Goal: Information Seeking & Learning: Check status

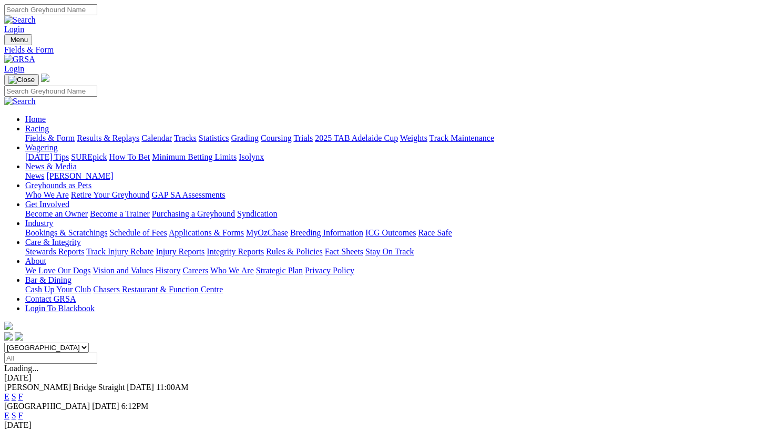
click at [97, 353] on input "Select date" at bounding box center [50, 358] width 93 height 11
click at [97, 353] on input "Monday, 25 Aug 2025" at bounding box center [50, 358] width 93 height 11
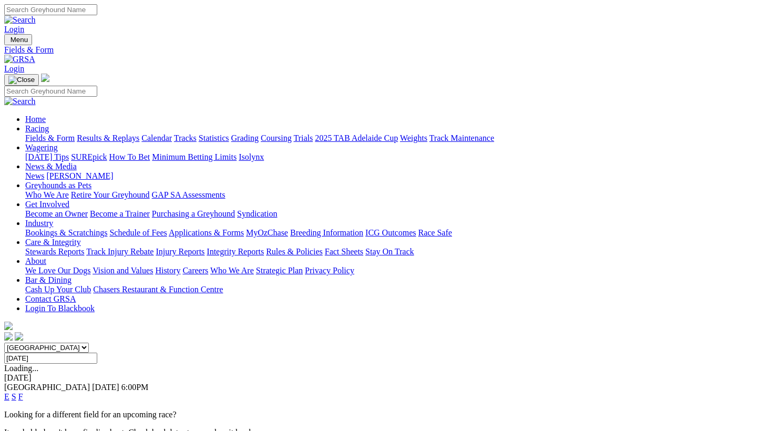
type input "Thursday, 21 Aug 2025"
click at [58, 401] on span "Mount Gambier" at bounding box center [31, 405] width 54 height 9
click at [9, 411] on link "E" at bounding box center [6, 415] width 5 height 9
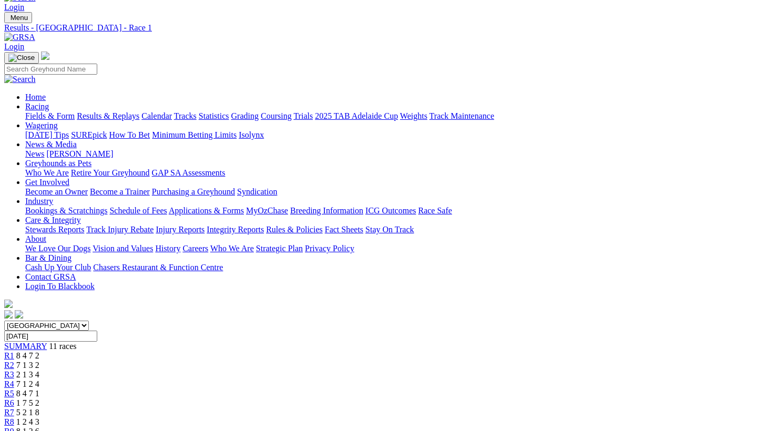
scroll to position [22, 1]
click at [206, 320] on div "South Australia New South Wales Northern Territory Queensland Tasmania Victoria…" at bounding box center [378, 387] width 748 height 134
click at [39, 360] on span "7 1 3 2" at bounding box center [27, 364] width 23 height 9
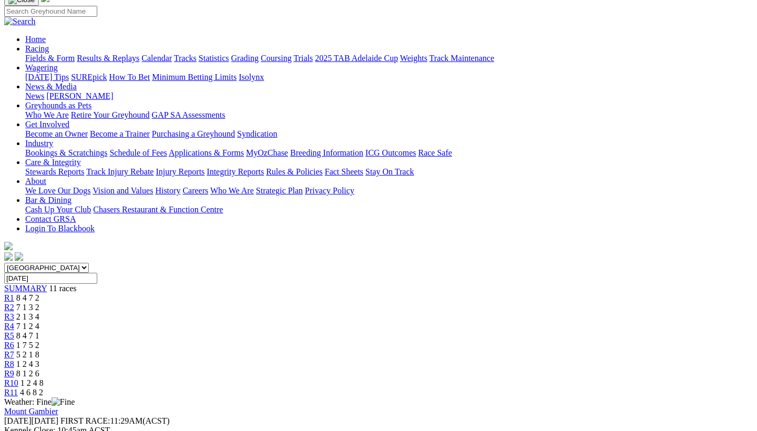
scroll to position [76, 0]
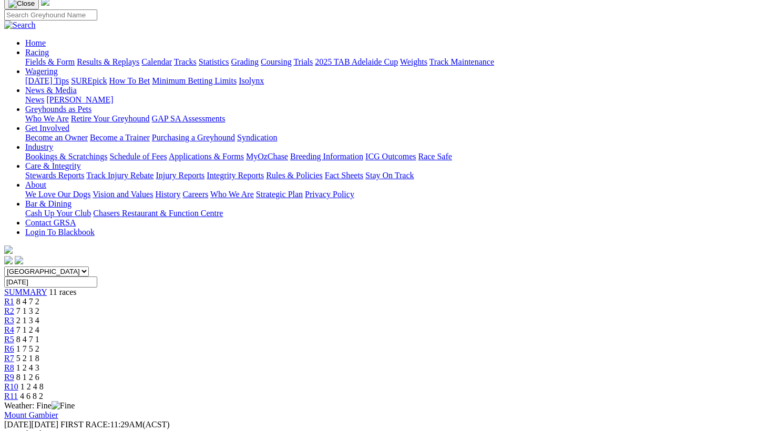
click at [252, 316] on div "R3 2 1 3 4" at bounding box center [378, 320] width 748 height 9
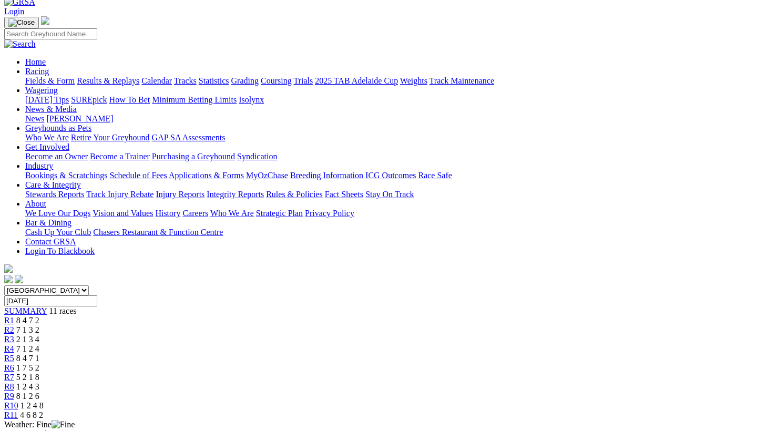
scroll to position [59, 0]
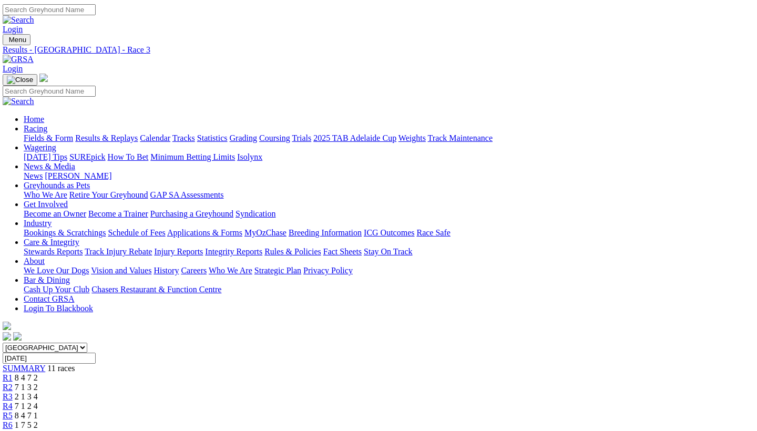
scroll to position [0, 2]
click at [116, 133] on link "Results & Replays" at bounding box center [106, 137] width 63 height 9
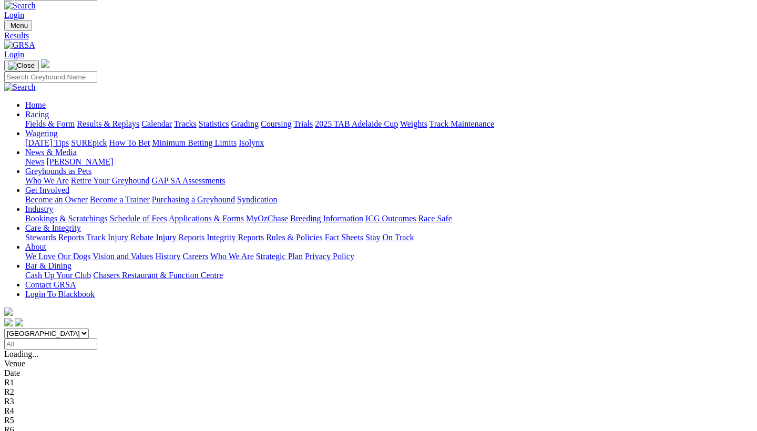
scroll to position [8, 0]
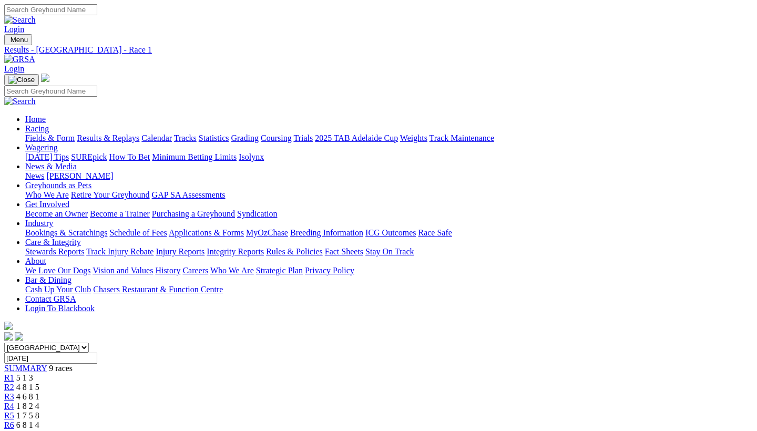
click at [236, 382] on div "R2 4 8 1 5" at bounding box center [378, 386] width 748 height 9
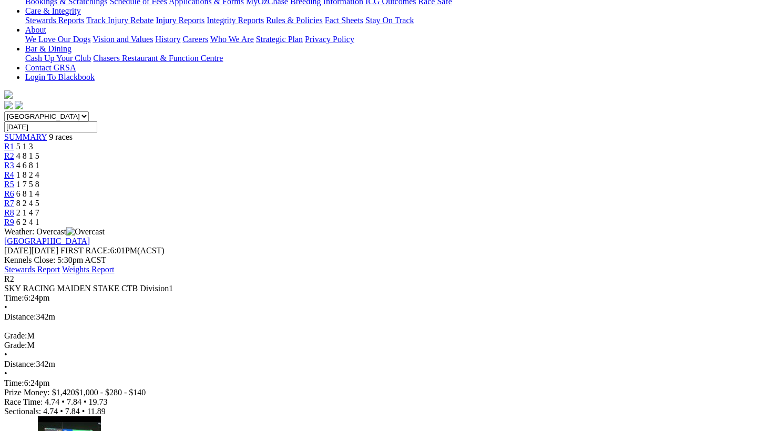
scroll to position [231, 1]
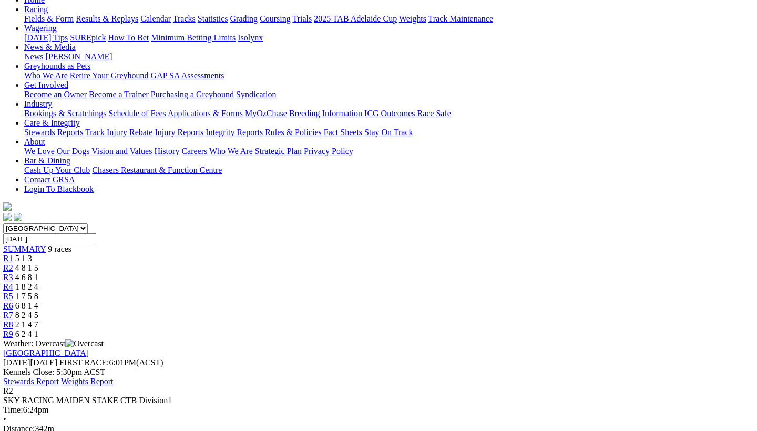
scroll to position [110, 1]
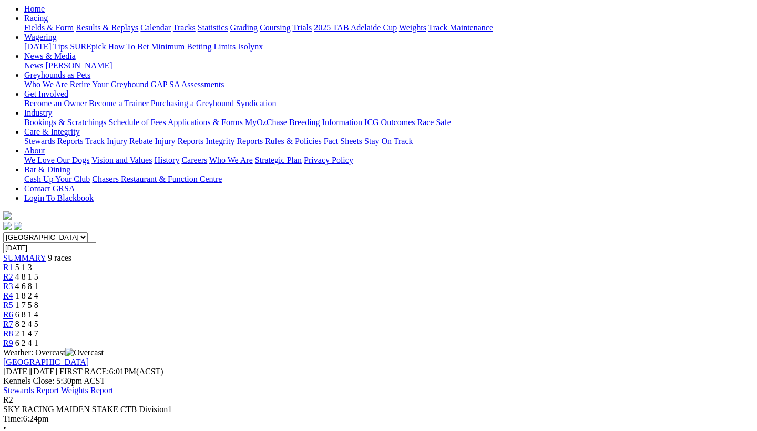
click at [290, 282] on div "R3 4 6 8 1" at bounding box center [377, 286] width 748 height 9
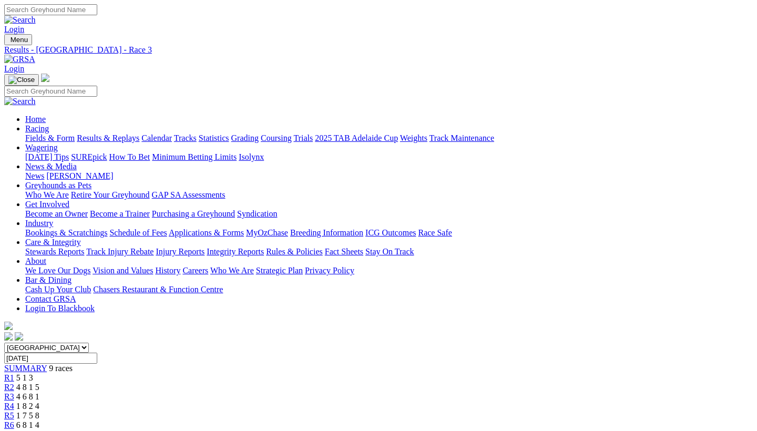
click at [14, 401] on span "R4" at bounding box center [9, 405] width 10 height 9
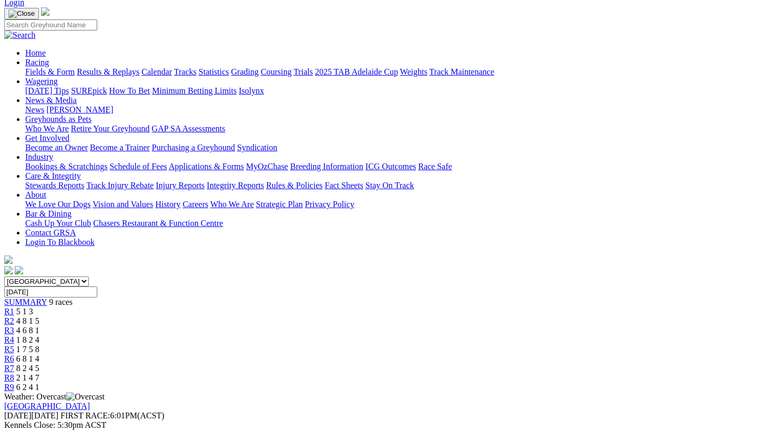
scroll to position [65, 0]
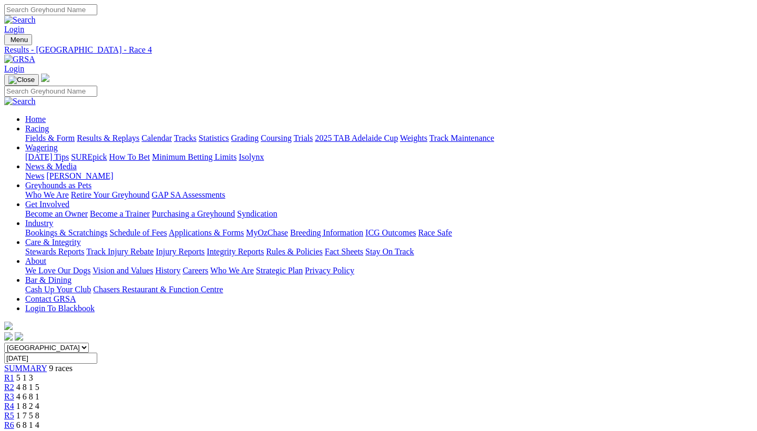
scroll to position [0, 0]
click at [97, 353] on input "[DATE]" at bounding box center [50, 358] width 93 height 11
drag, startPoint x: 588, startPoint y: 140, endPoint x: 503, endPoint y: 164, distance: 88.5
click at [97, 353] on input "[DATE]" at bounding box center [50, 358] width 93 height 11
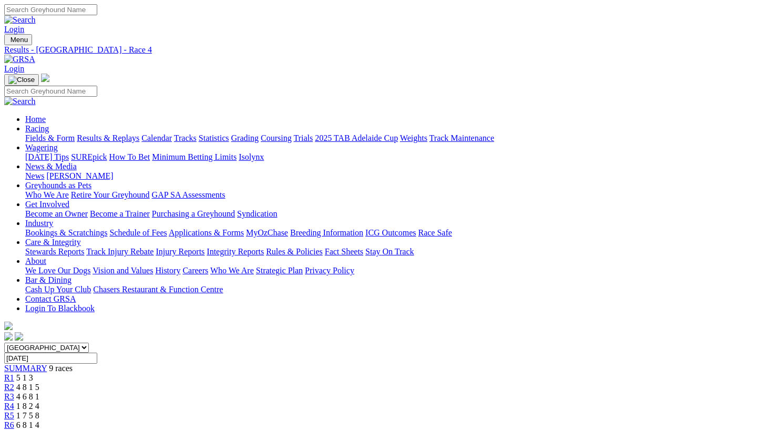
type input "[DATE], [DATE]"
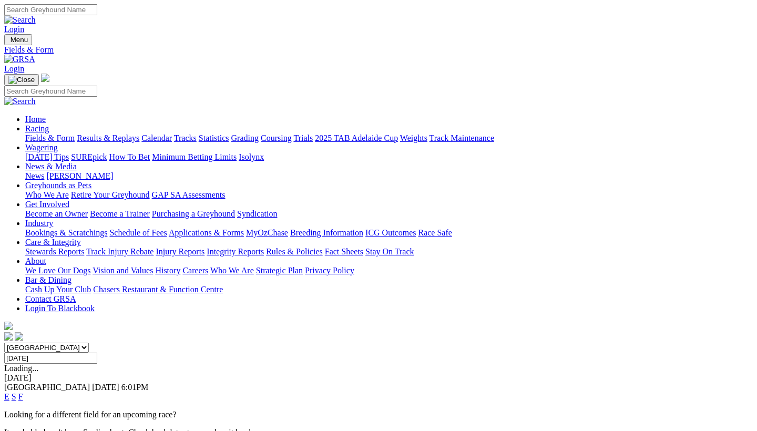
click at [97, 353] on input "[DATE]" at bounding box center [50, 358] width 93 height 11
click at [97, 353] on input "Yesterday, 29 Sep 2025" at bounding box center [50, 358] width 93 height 11
click at [97, 353] on input "Saturday, 27 Sep 2025" at bounding box center [50, 358] width 93 height 11
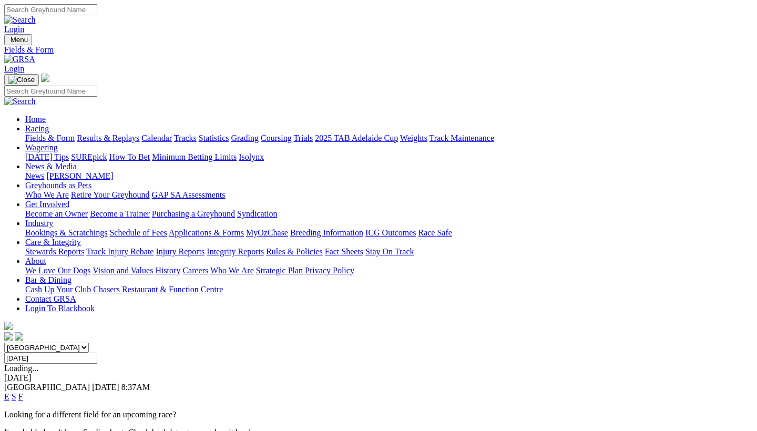
type input "[DATE]"
click at [9, 411] on link "E" at bounding box center [6, 415] width 5 height 9
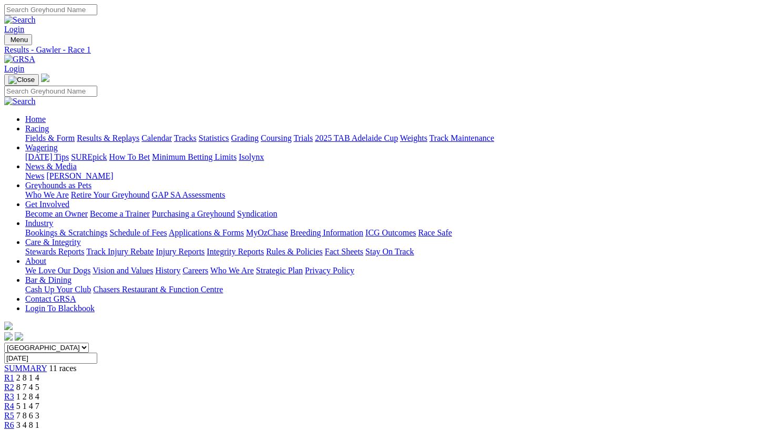
click at [216, 382] on div "R2 8 7 4 5" at bounding box center [378, 386] width 748 height 9
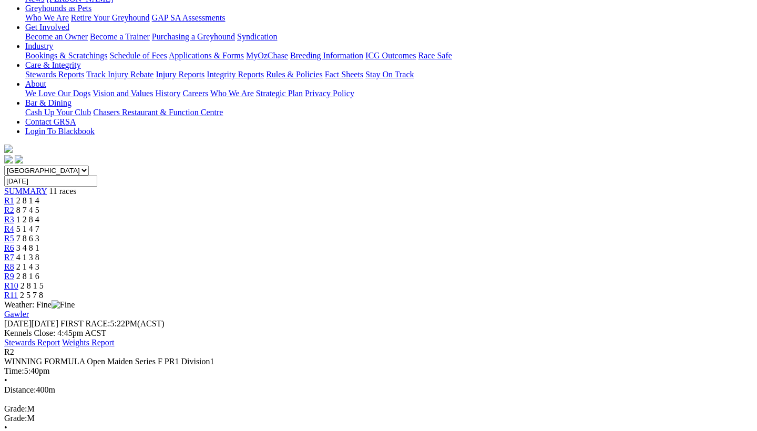
scroll to position [181, 0]
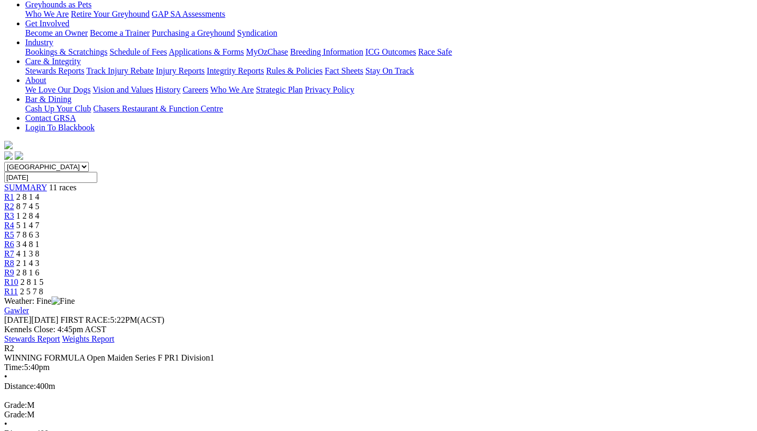
drag, startPoint x: 134, startPoint y: 362, endPoint x: 90, endPoint y: 363, distance: 44.1
copy div "[PERSON_NAME]"
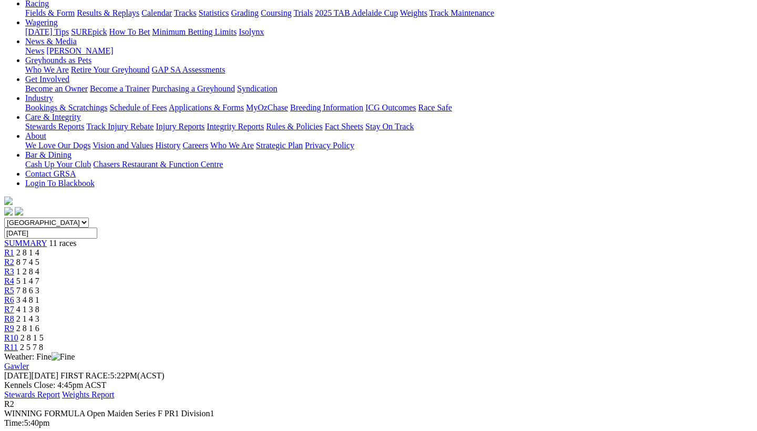
scroll to position [113, 0]
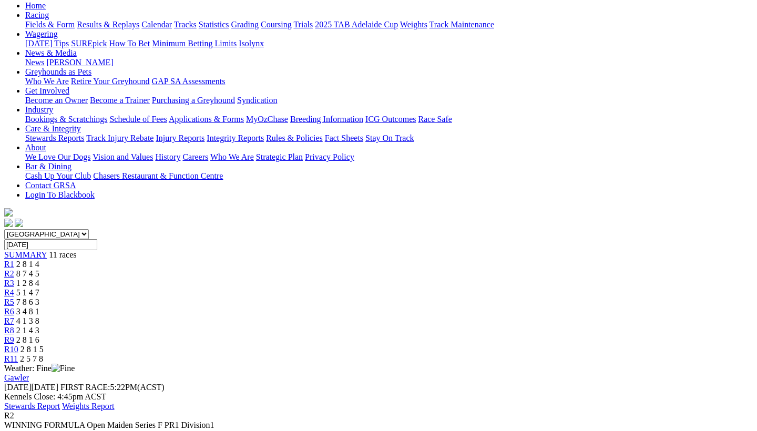
click at [257, 278] on div "R3 1 2 8 4" at bounding box center [378, 282] width 748 height 9
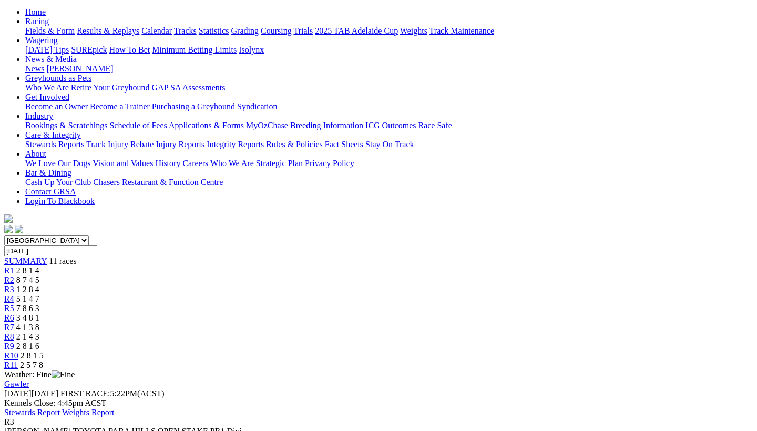
scroll to position [108, 0]
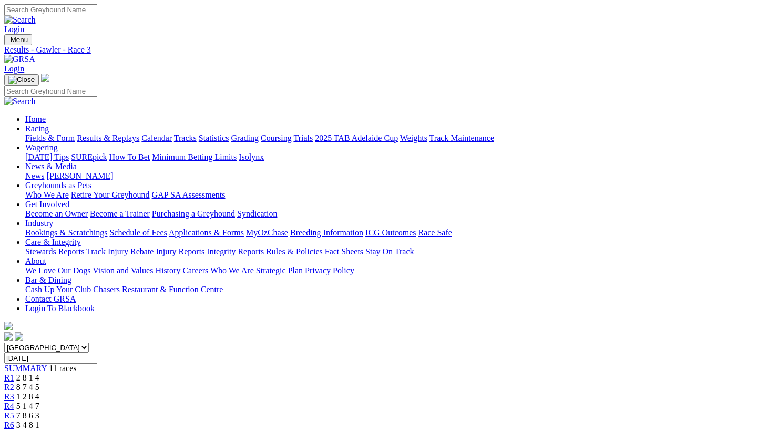
scroll to position [0, 0]
